Goal: Transaction & Acquisition: Purchase product/service

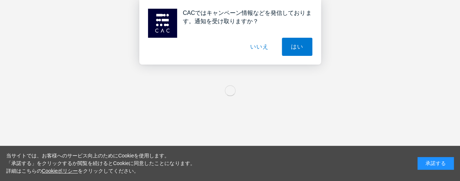
click at [432, 168] on div "承諾する" at bounding box center [435, 163] width 36 height 13
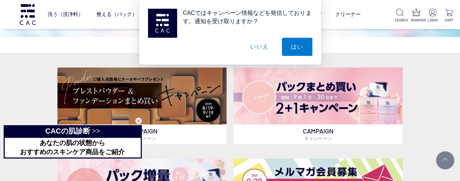
scroll to position [182, 0]
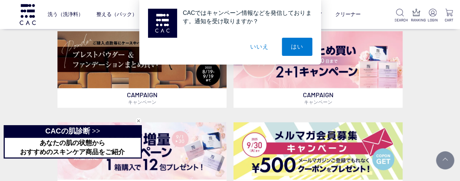
click at [140, 121] on div "閉じる" at bounding box center [138, 121] width 7 height 7
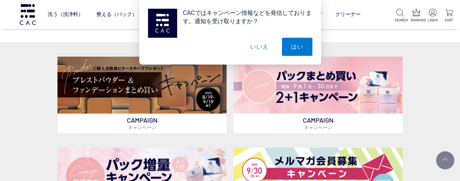
scroll to position [145, 0]
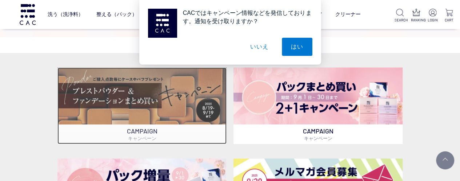
click at [134, 106] on img at bounding box center [141, 96] width 169 height 57
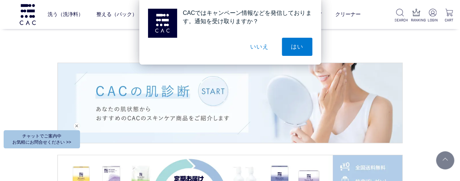
scroll to position [1090, 0]
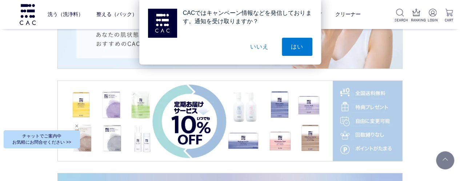
click at [78, 126] on div "閉じる" at bounding box center [76, 126] width 7 height 7
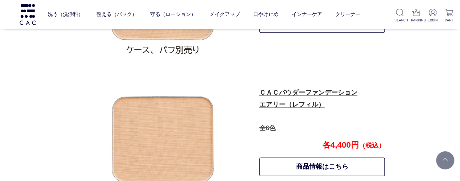
scroll to position [541, 0]
